Goal: Find specific page/section: Find specific page/section

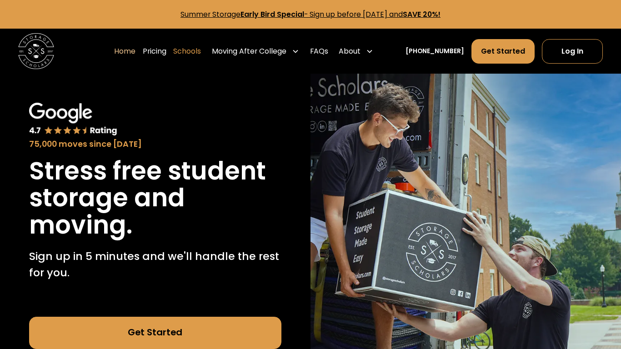
click at [197, 52] on link "Schools" at bounding box center [187, 51] width 28 height 25
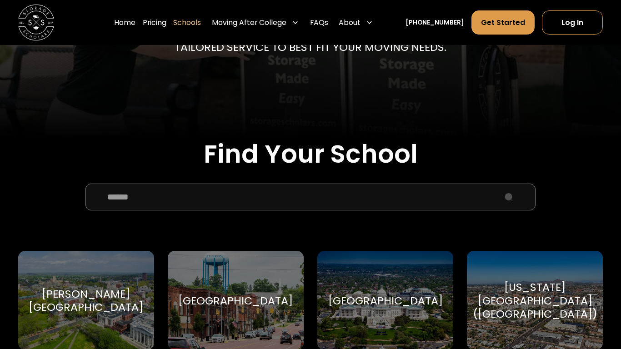
scroll to position [197, 0]
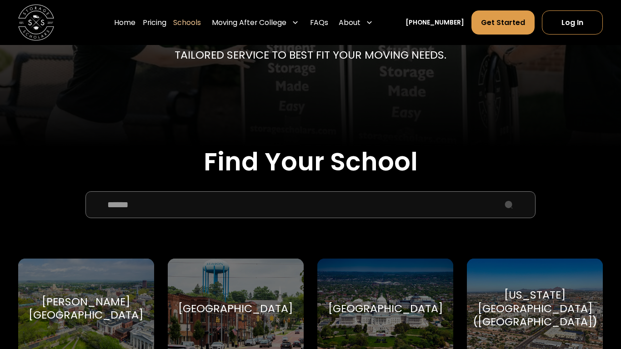
click at [260, 209] on input "School Select Form" at bounding box center [310, 204] width 450 height 27
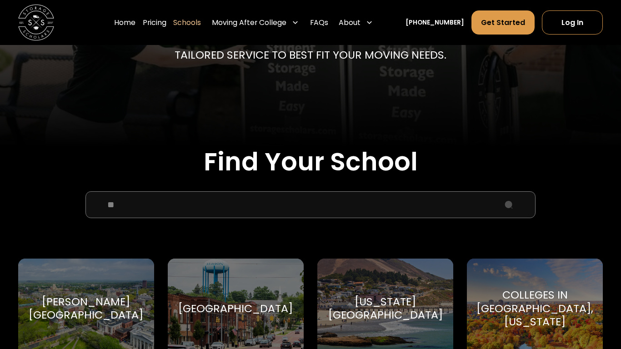
type input "*"
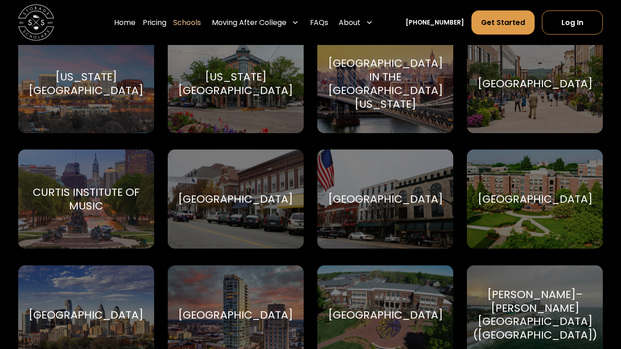
scroll to position [1232, 0]
